Goal: Information Seeking & Learning: Learn about a topic

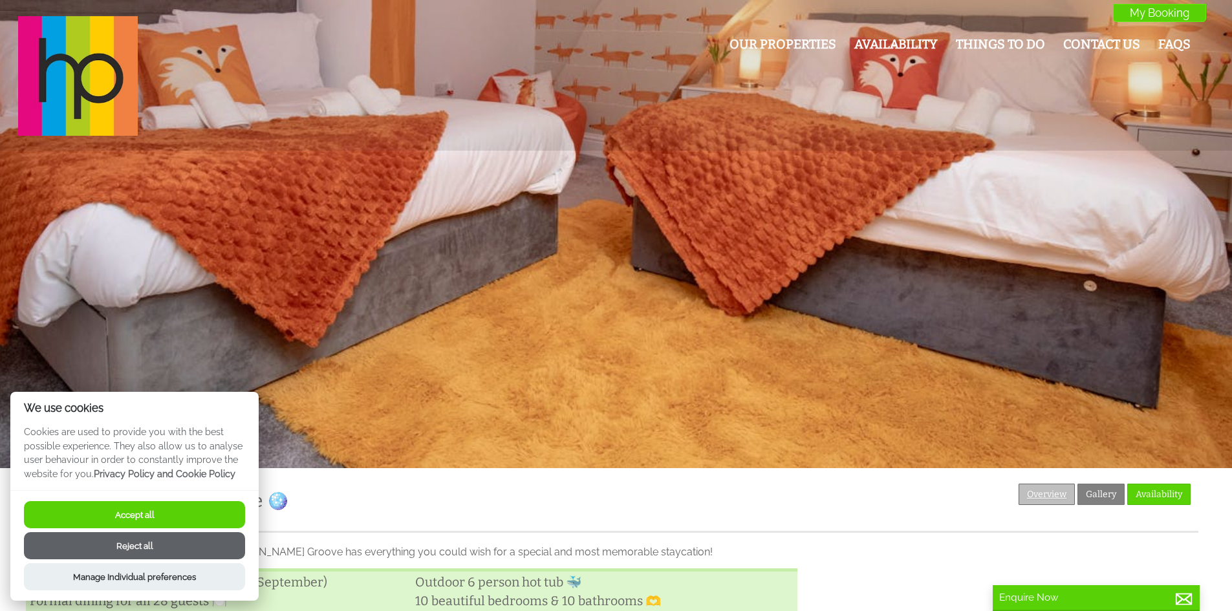
click at [1038, 493] on link "Overview" at bounding box center [1047, 494] width 56 height 21
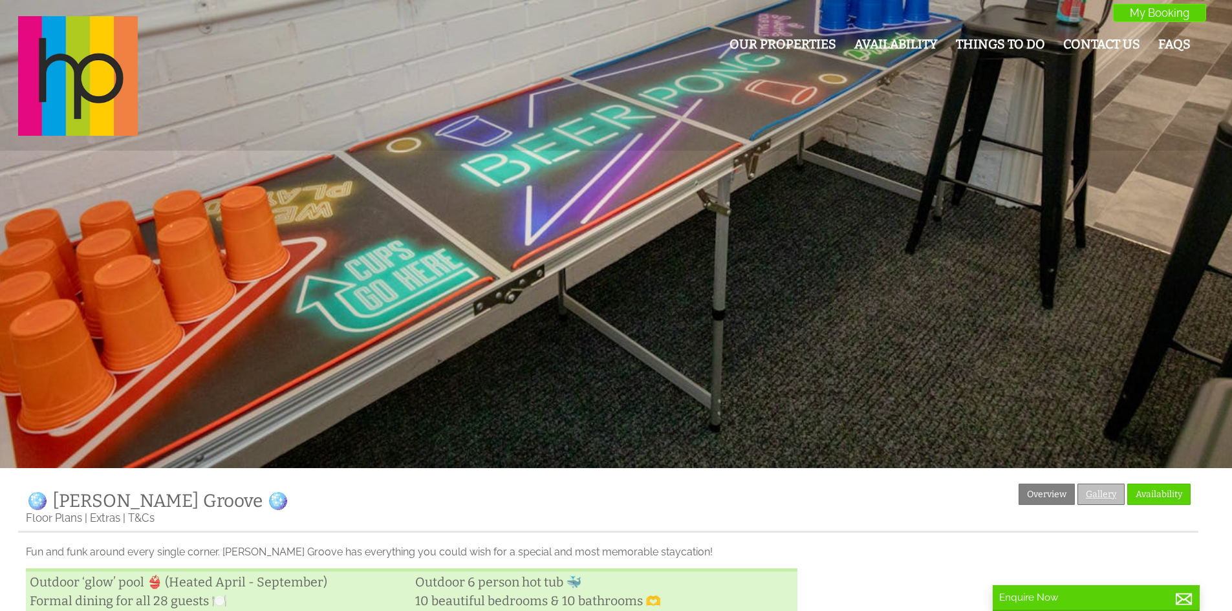
click at [1093, 490] on link "Gallery" at bounding box center [1101, 494] width 47 height 21
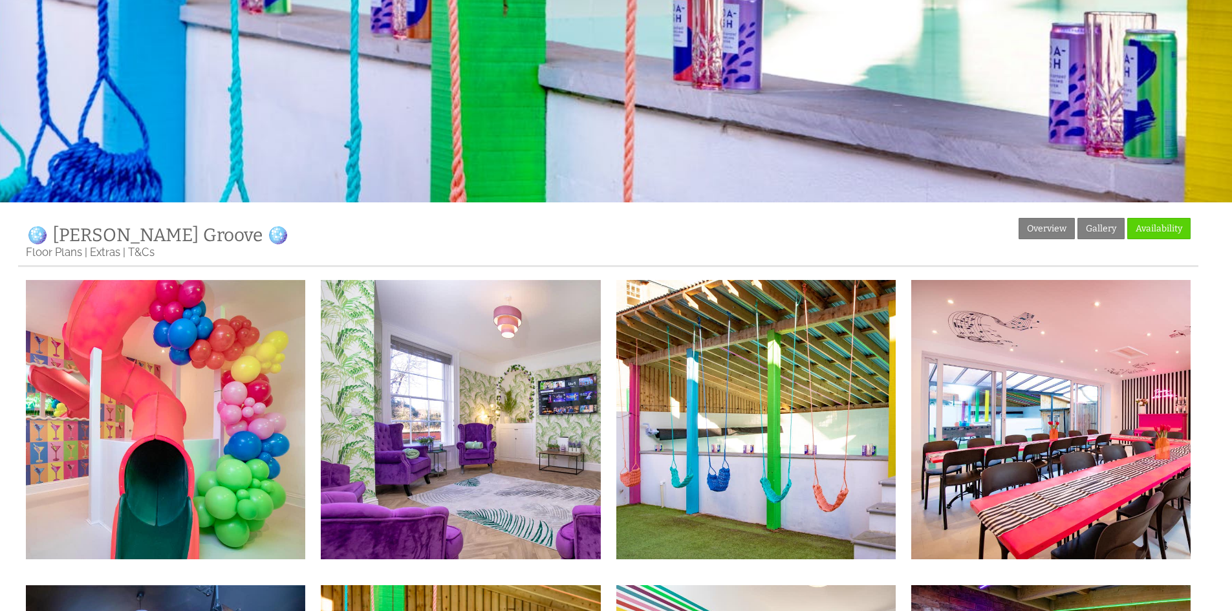
scroll to position [323, 0]
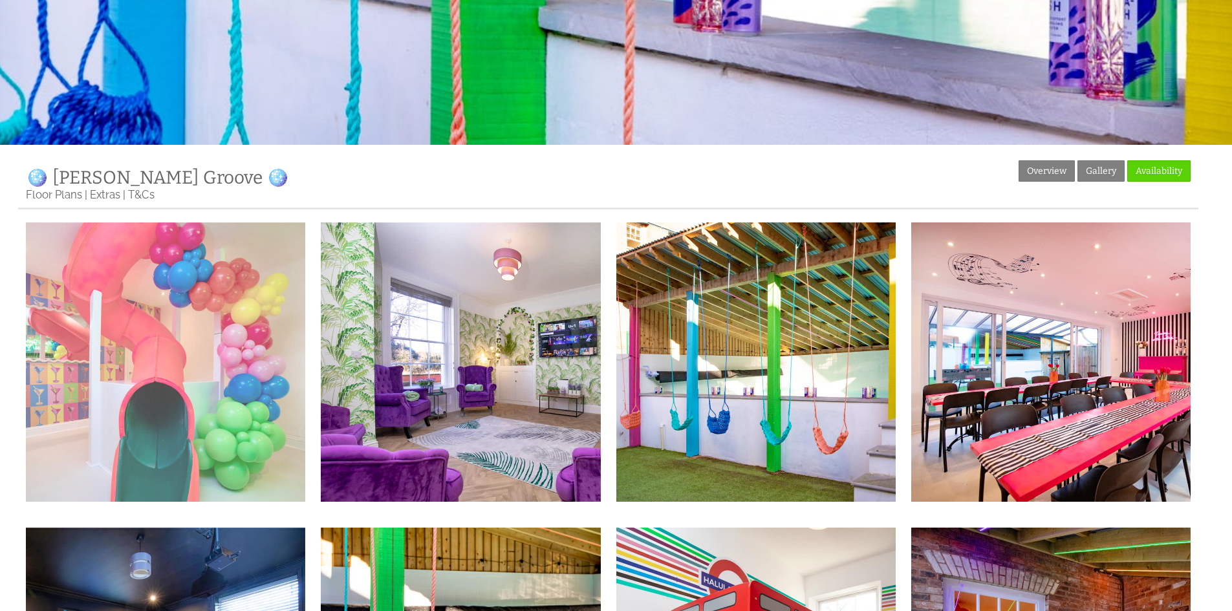
click at [186, 323] on img at bounding box center [165, 362] width 279 height 279
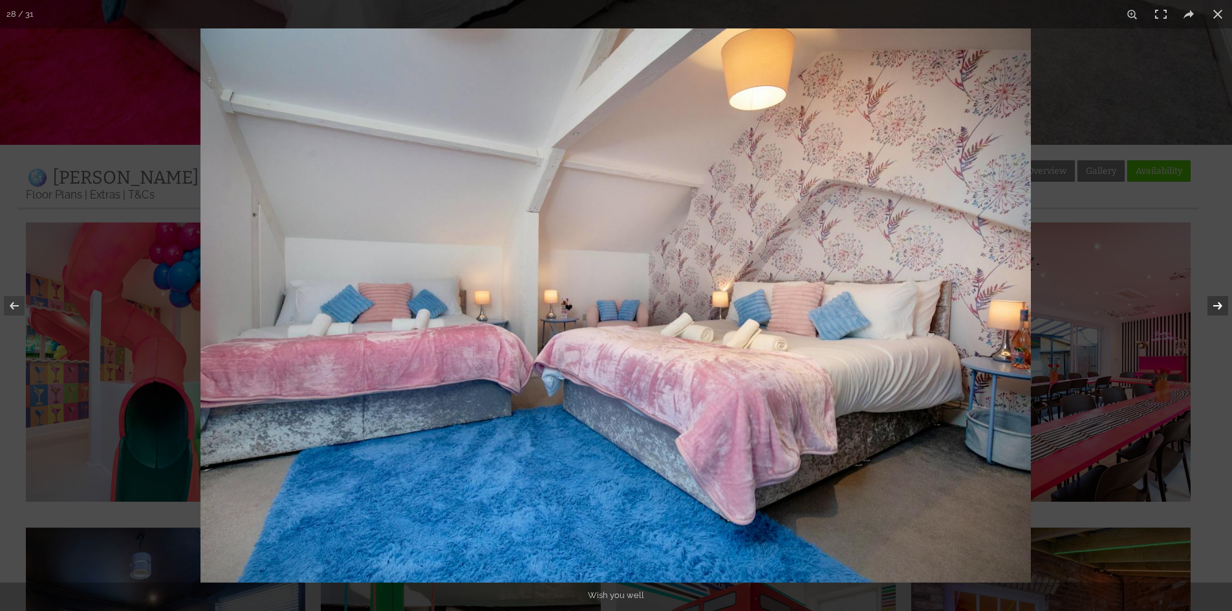
click at [1232, 280] on button at bounding box center [1209, 306] width 45 height 65
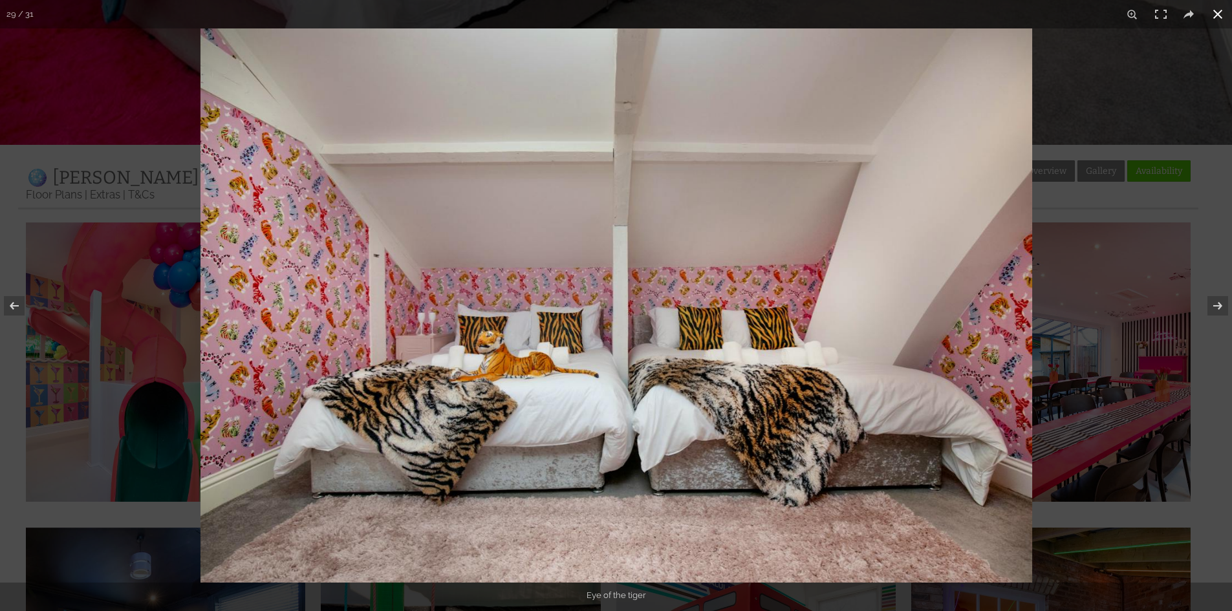
click at [1201, 256] on div at bounding box center [817, 333] width 1232 height 611
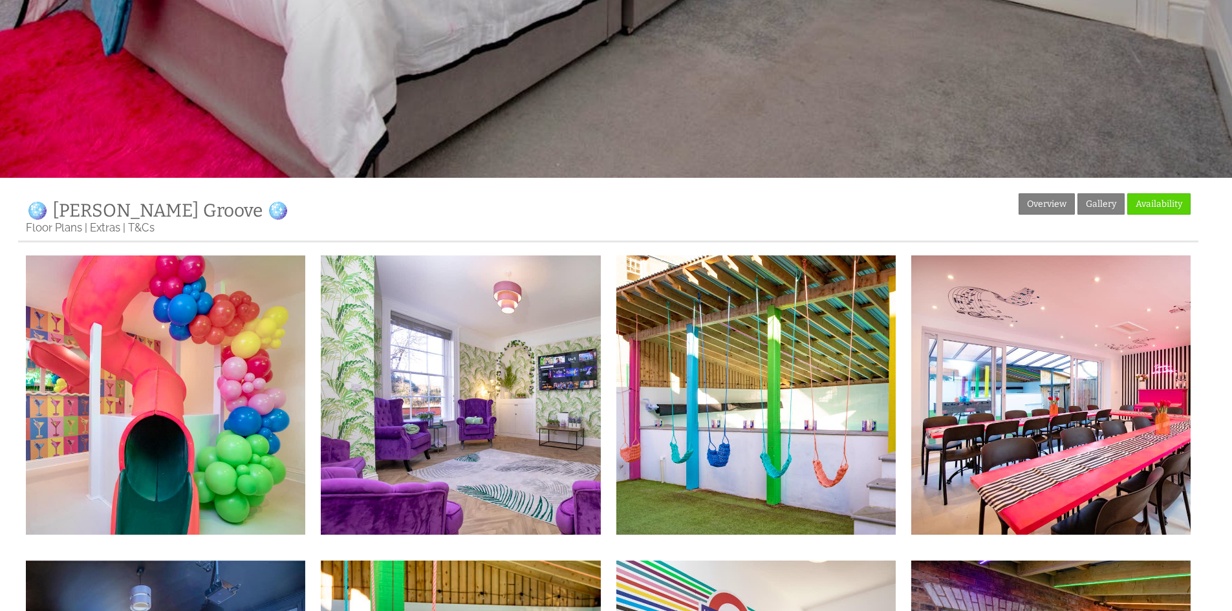
scroll to position [259, 0]
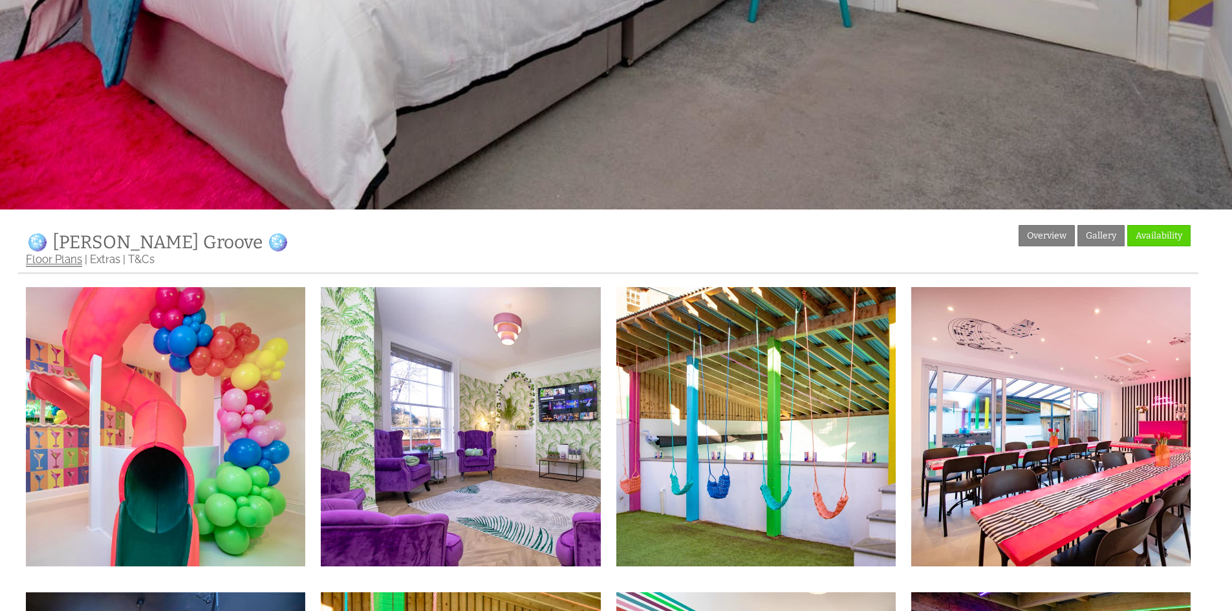
click at [72, 265] on link "Floor Plans" at bounding box center [54, 260] width 56 height 14
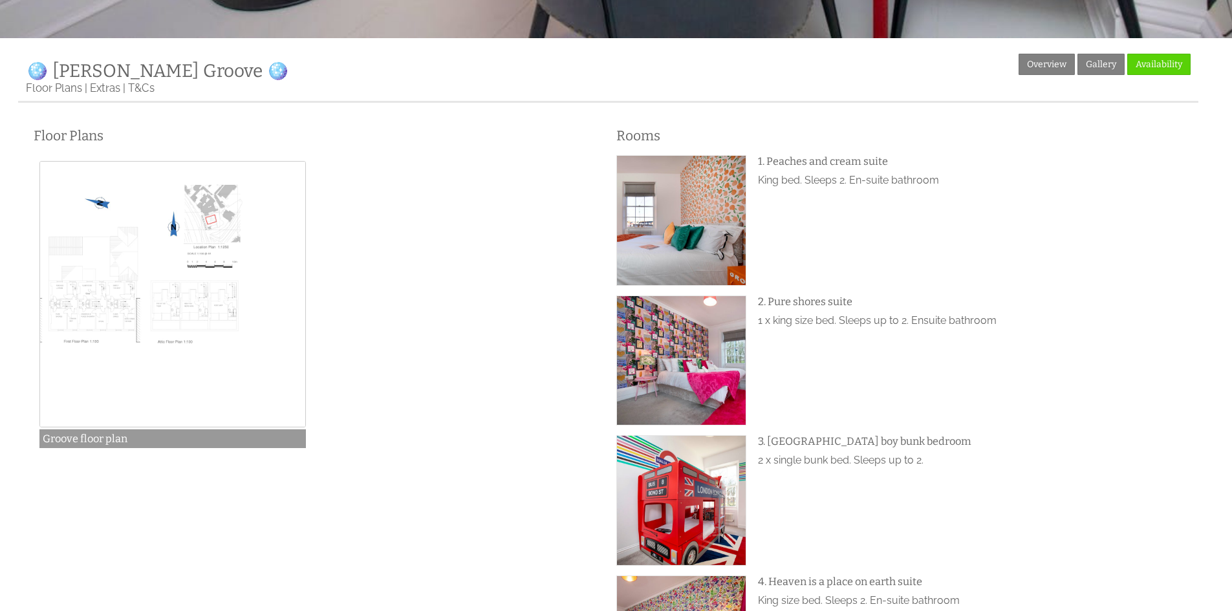
scroll to position [453, 0]
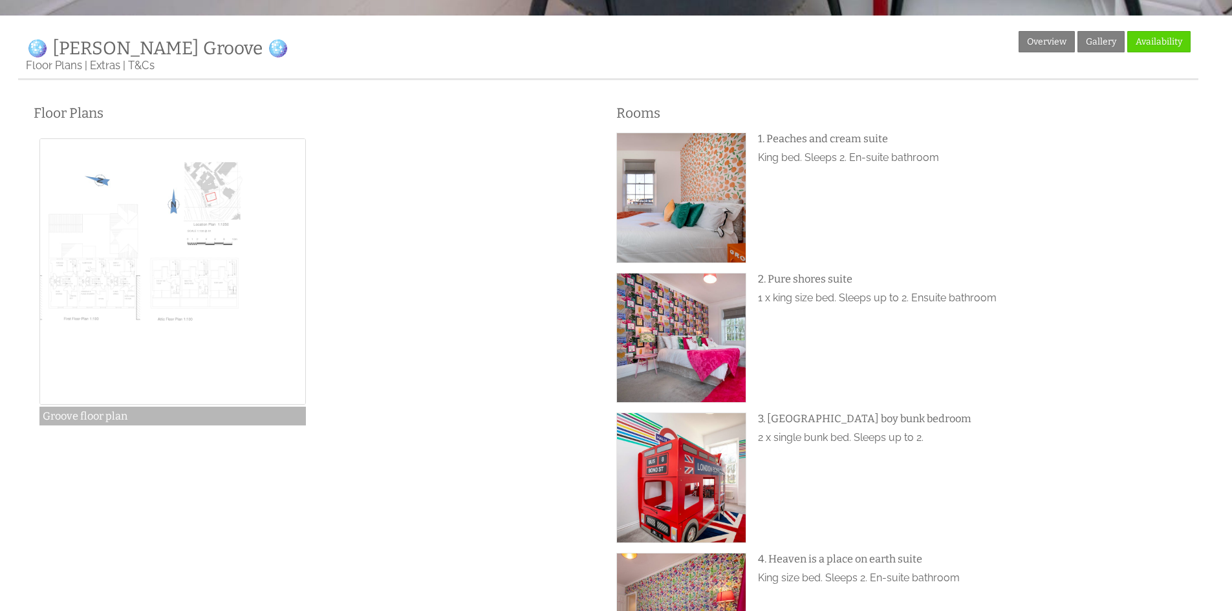
click at [169, 256] on img at bounding box center [172, 271] width 267 height 267
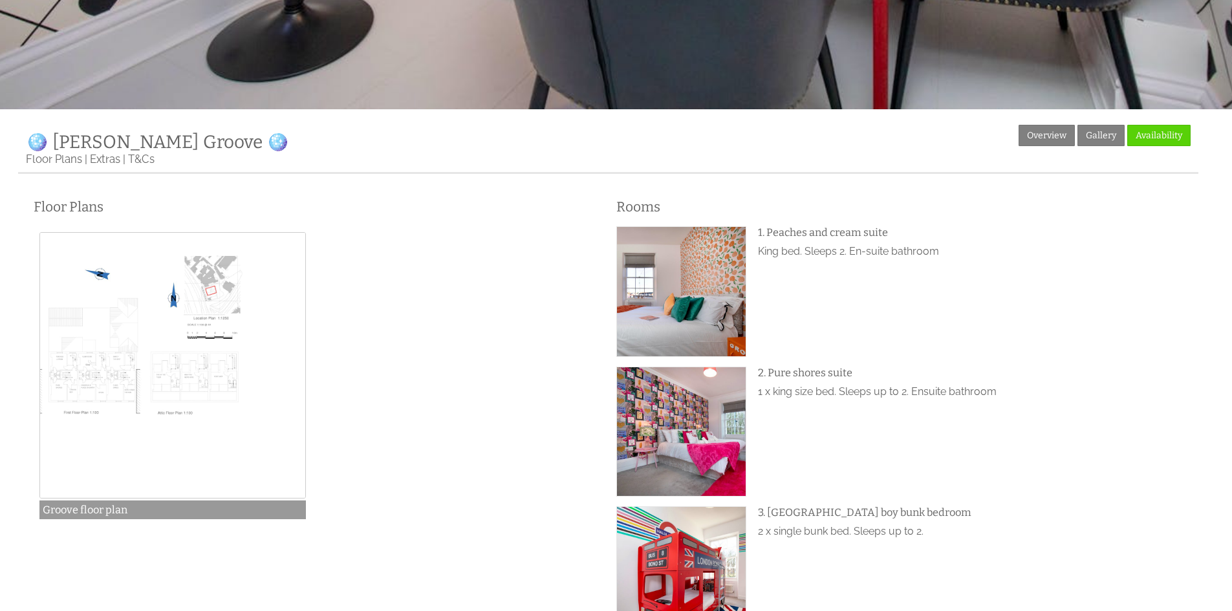
scroll to position [388, 0]
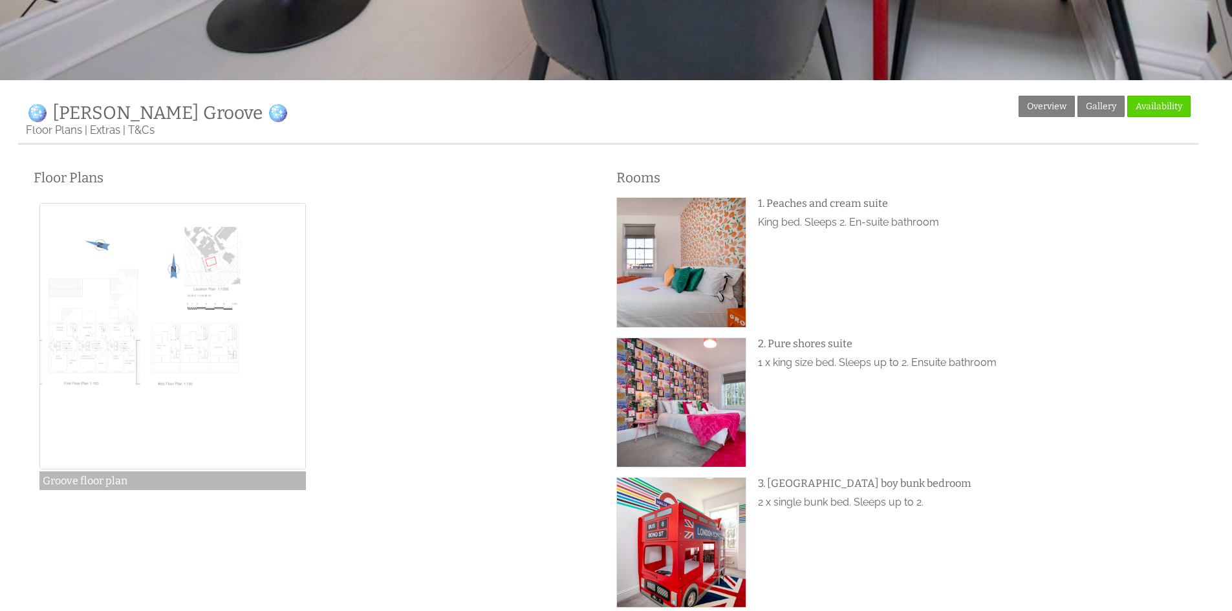
click at [155, 316] on img at bounding box center [172, 336] width 267 height 267
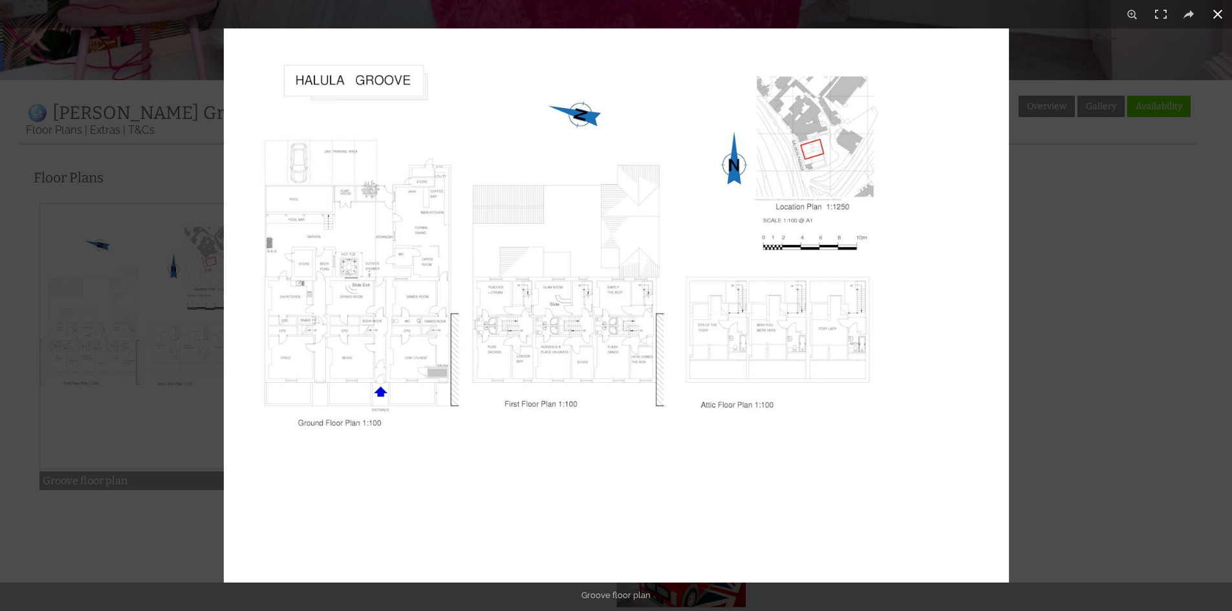
click at [1211, 346] on div at bounding box center [840, 333] width 1232 height 611
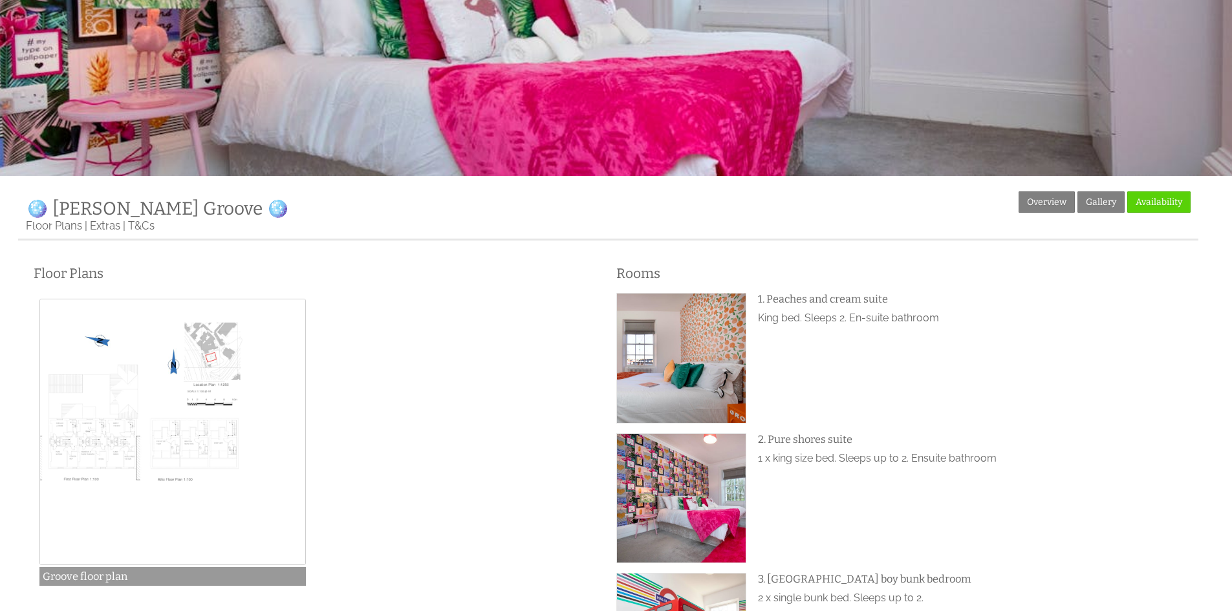
scroll to position [259, 0]
